Goal: Transaction & Acquisition: Purchase product/service

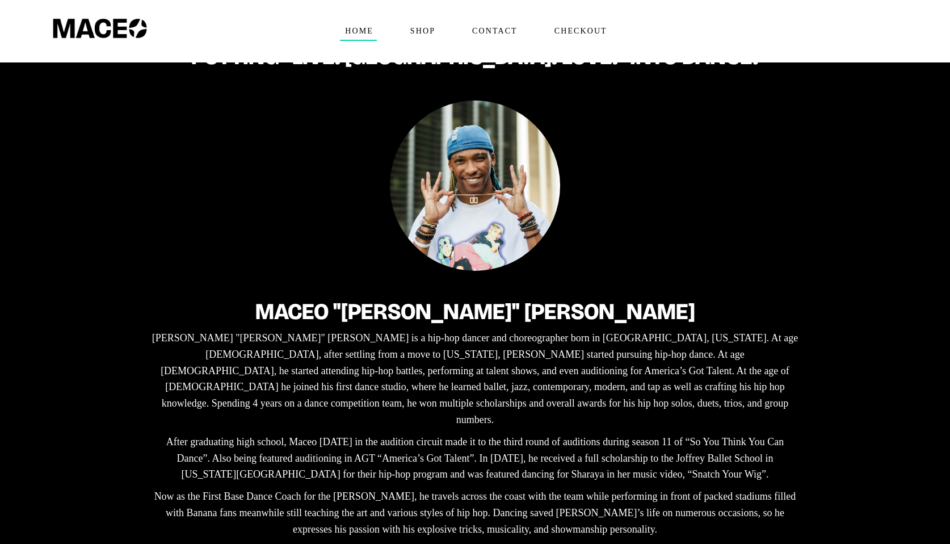
scroll to position [173, 0]
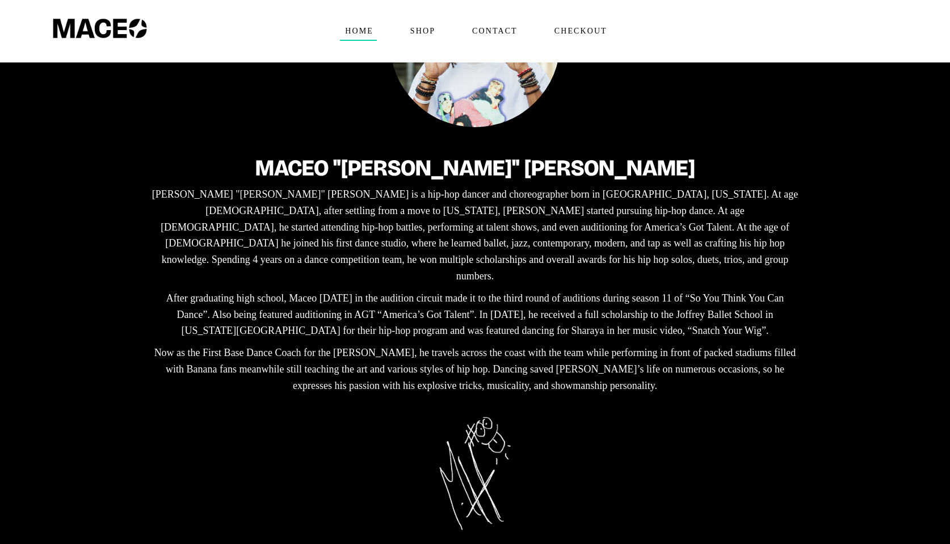
drag, startPoint x: 155, startPoint y: 190, endPoint x: 776, endPoint y: 384, distance: 651.0
click at [776, 384] on div "Maceo "[PERSON_NAME]" [PERSON_NAME] "[PERSON_NAME]" [PERSON_NAME] is a hip-hop …" at bounding box center [475, 243] width 738 height 573
copy div "Lorem "Ipsu" Dolorsit am c adi-eli seddoe tem incididuntutl etdo ma Aliquaen, A…"
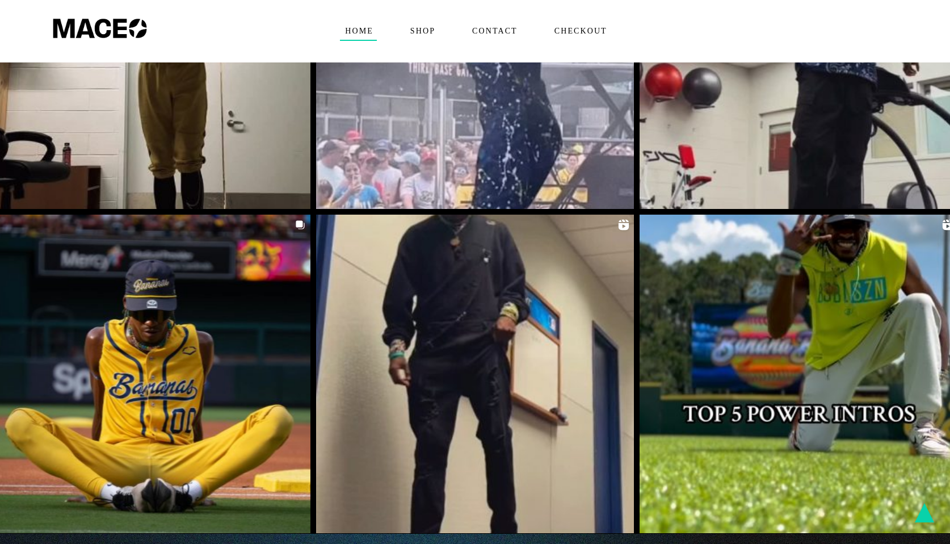
scroll to position [2899, 0]
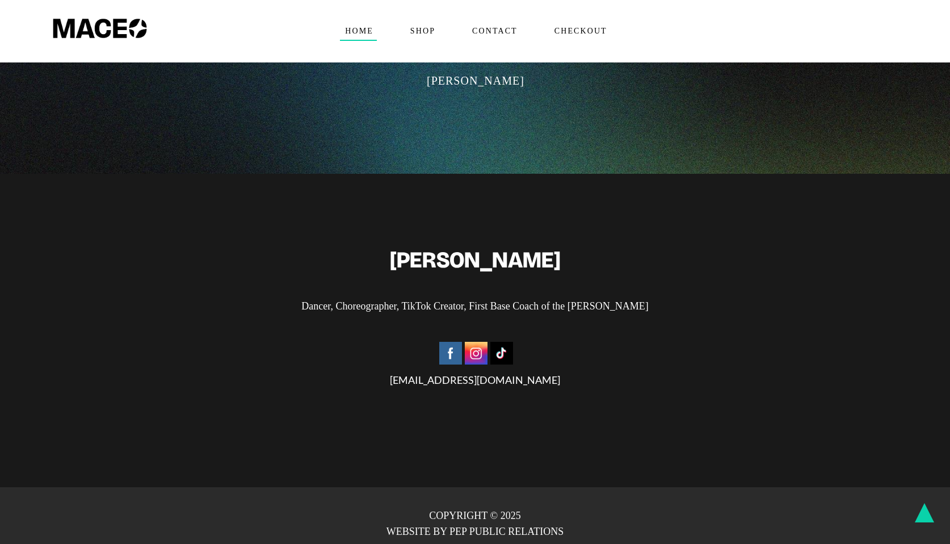
drag, startPoint x: 282, startPoint y: 289, endPoint x: 743, endPoint y: 294, distance: 460.8
click at [743, 298] on p "Dancer, Choreographer, TikTok Creator, First Base Coach of the [PERSON_NAME]" at bounding box center [474, 306] width 859 height 16
copy p "Dancer, Choreographer, TikTok Creator, First Base Coach of the [PERSON_NAME]"
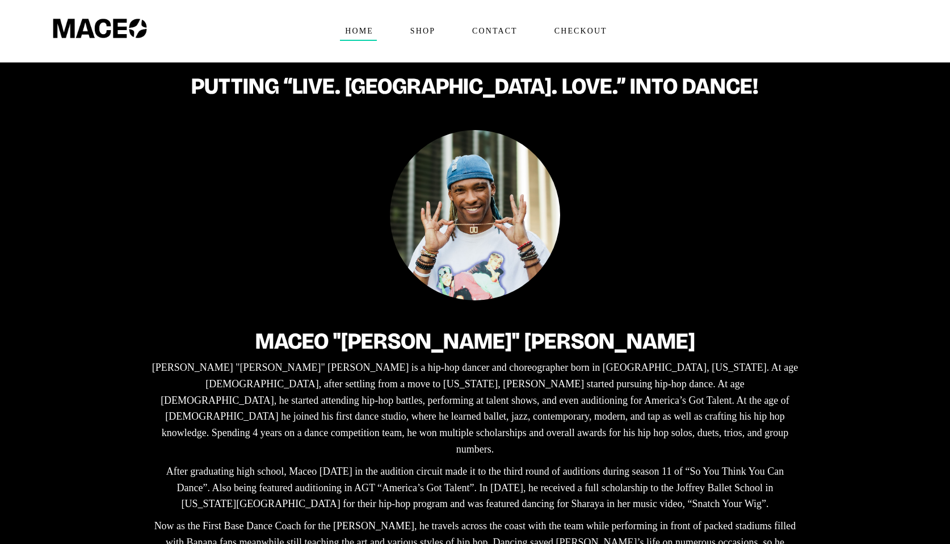
scroll to position [204, 0]
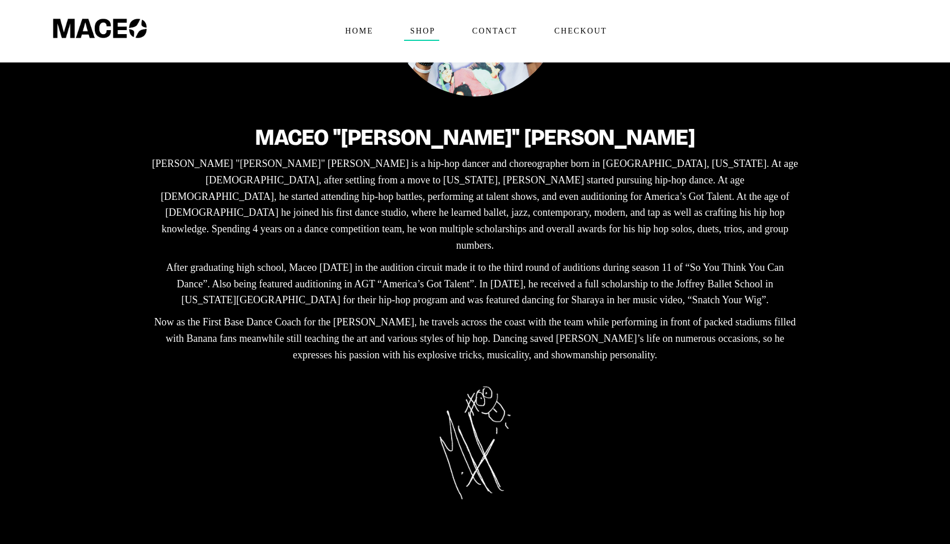
click at [434, 16] on link "Shop" at bounding box center [423, 31] width 62 height 62
